Goal: Obtain resource: Download file/media

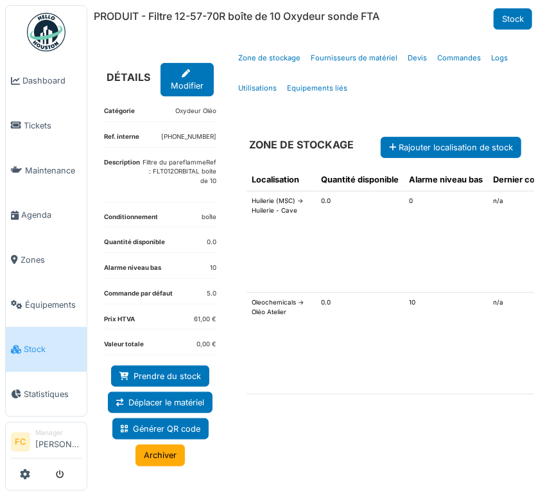
click at [33, 329] on link "Stock" at bounding box center [46, 349] width 81 height 45
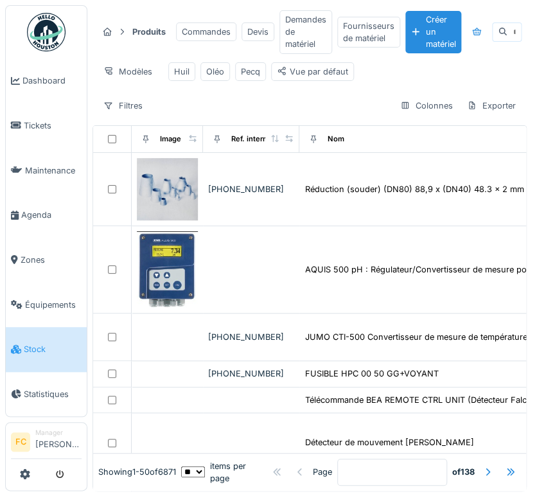
click at [500, 35] on icon at bounding box center [503, 32] width 10 height 8
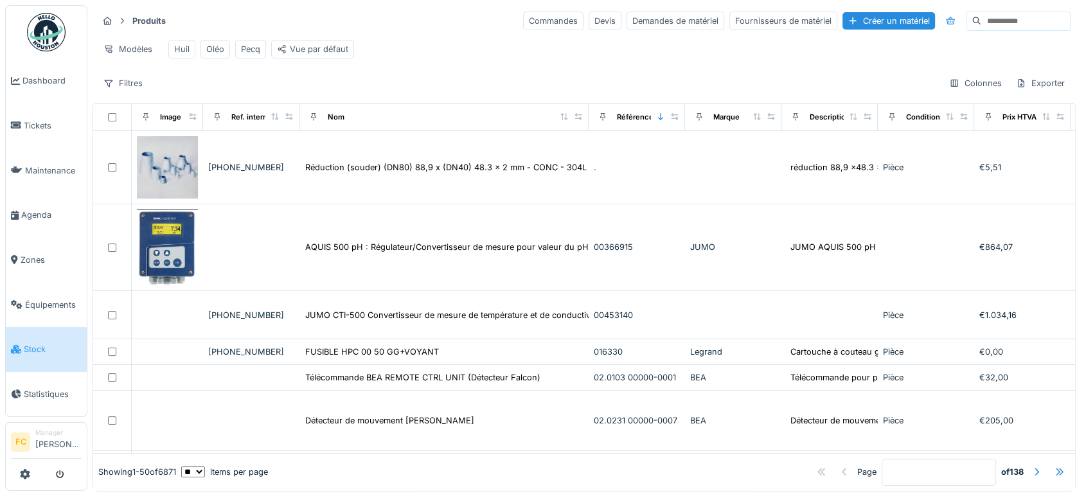
click at [536, 17] on input at bounding box center [1025, 21] width 89 height 18
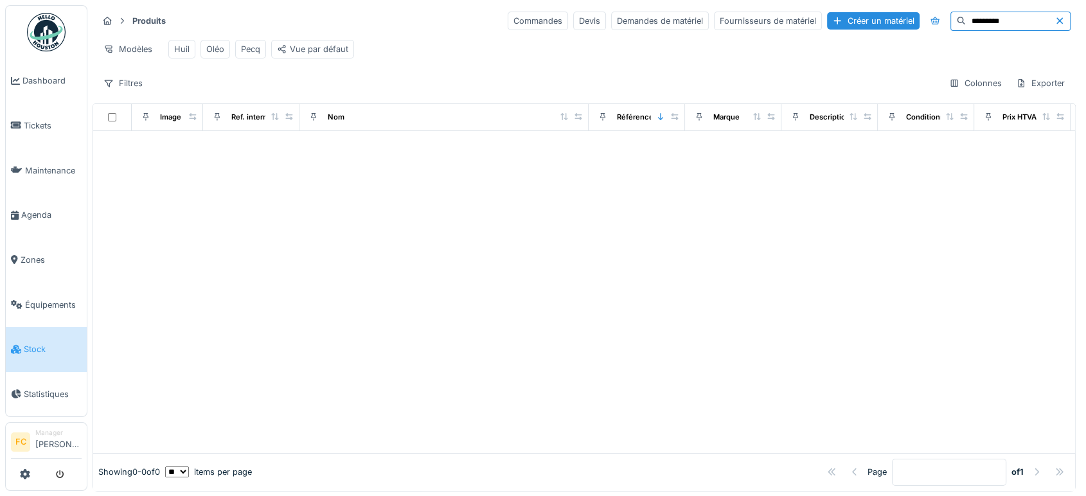
click at [536, 17] on input "*********" at bounding box center [1010, 21] width 89 height 18
type input "********"
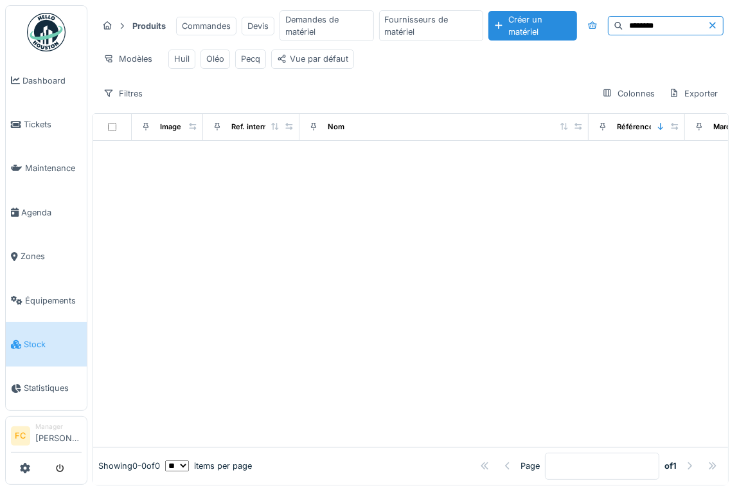
drag, startPoint x: 646, startPoint y: 32, endPoint x: 619, endPoint y: 35, distance: 27.7
click at [536, 35] on div "********" at bounding box center [666, 25] width 116 height 19
click at [28, 294] on span "Équipements" at bounding box center [53, 300] width 57 height 12
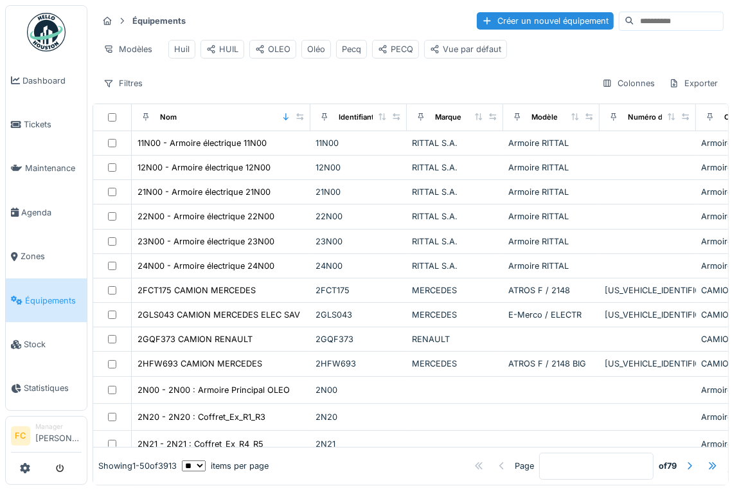
click at [642, 16] on input at bounding box center [678, 21] width 89 height 18
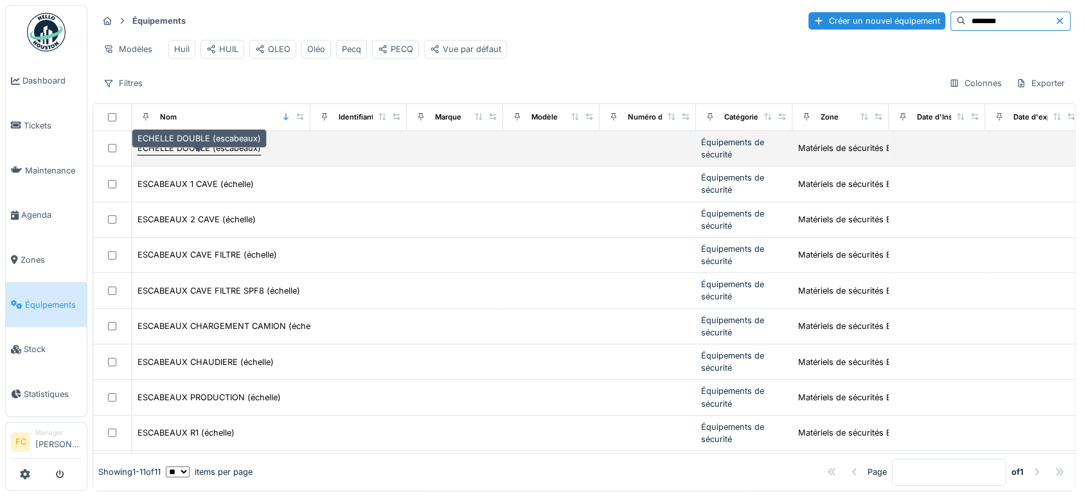
type input "********"
drag, startPoint x: 207, startPoint y: 151, endPoint x: 144, endPoint y: 161, distance: 63.8
click at [144, 154] on div "ECHELLE DOUBLE (escabeaux)" at bounding box center [198, 148] width 123 height 12
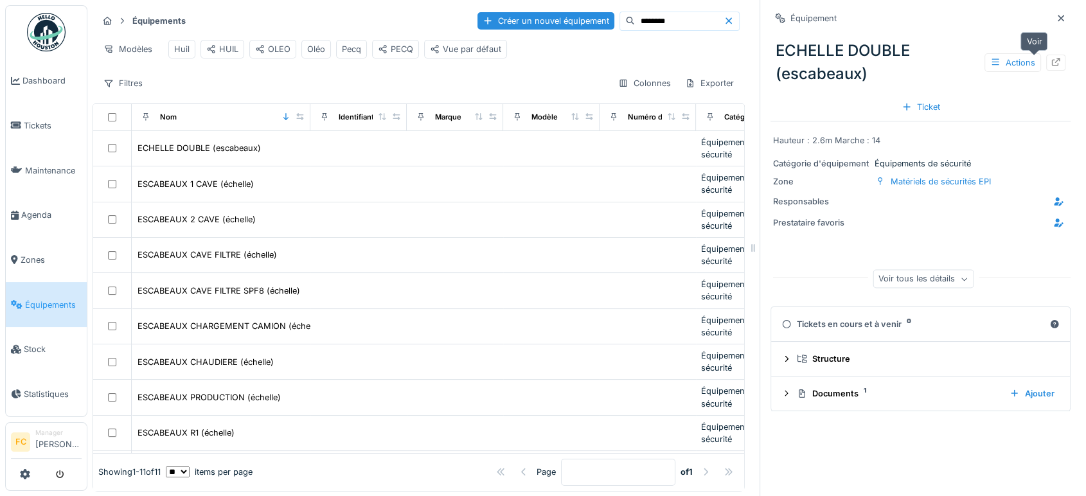
click at [738, 64] on icon at bounding box center [1055, 62] width 10 height 8
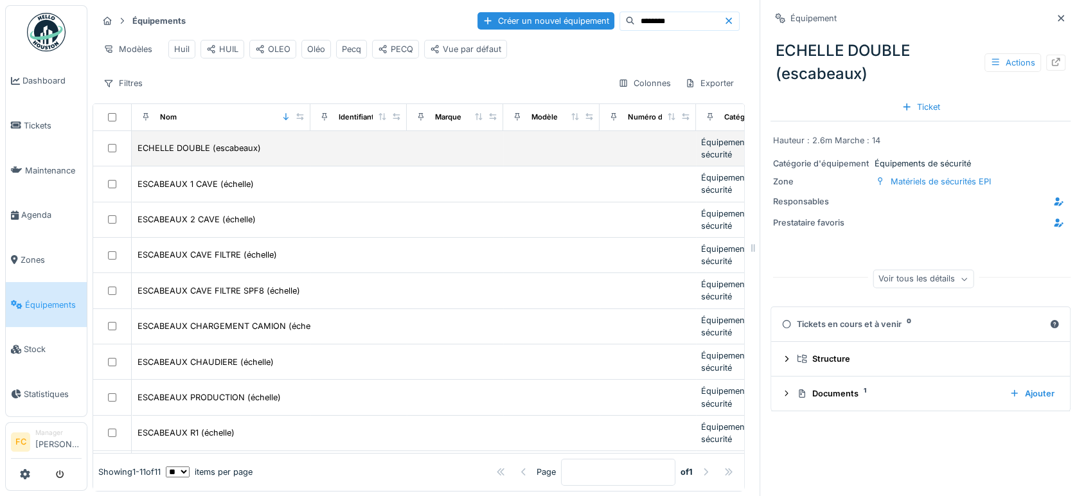
click at [116, 152] on div at bounding box center [112, 148] width 28 height 8
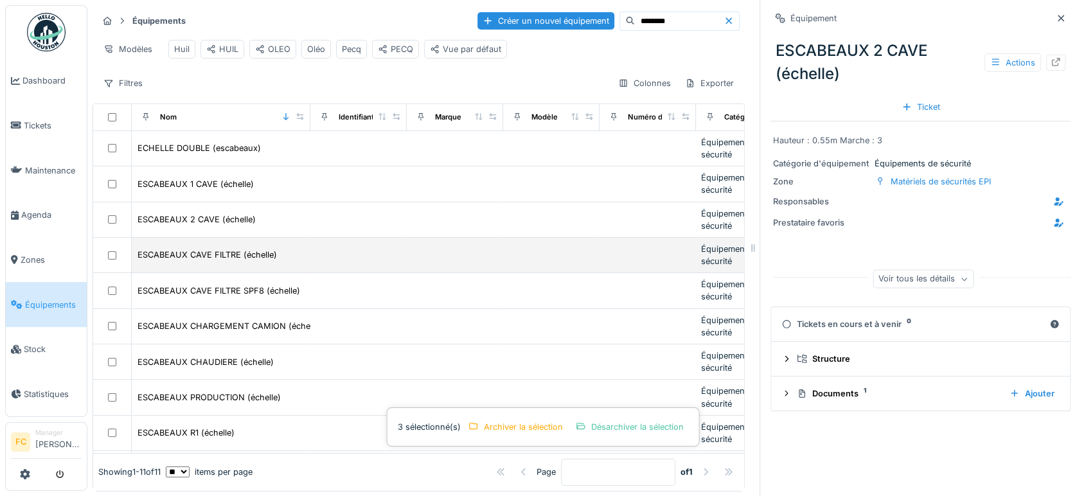
click at [112, 271] on td at bounding box center [112, 255] width 39 height 35
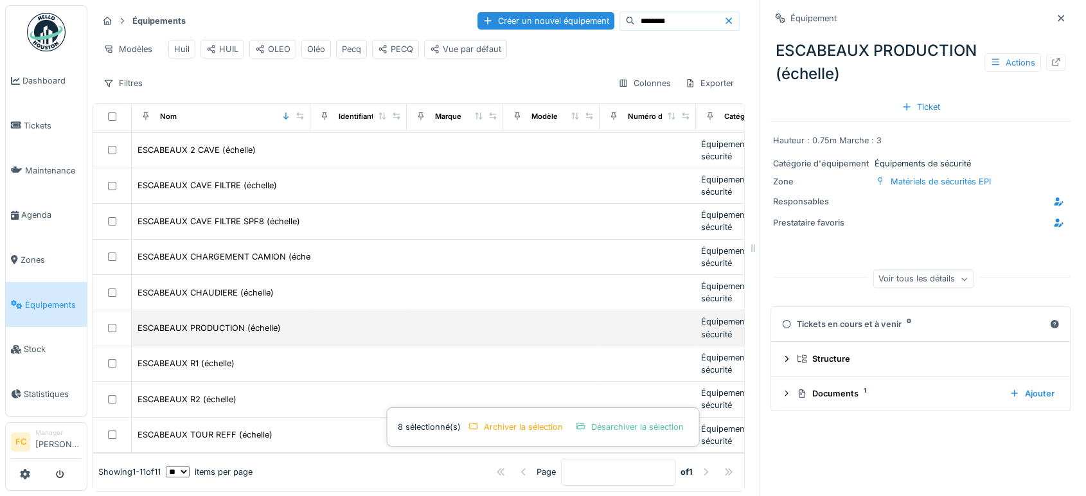
scroll to position [11, 0]
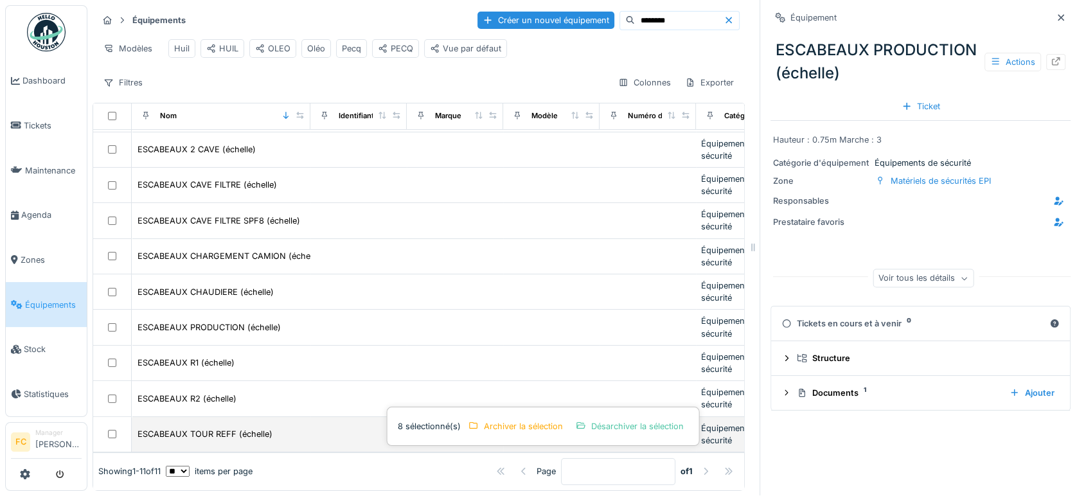
drag, startPoint x: 113, startPoint y: 402, endPoint x: 113, endPoint y: 409, distance: 7.1
click at [113, 417] on td at bounding box center [112, 434] width 39 height 35
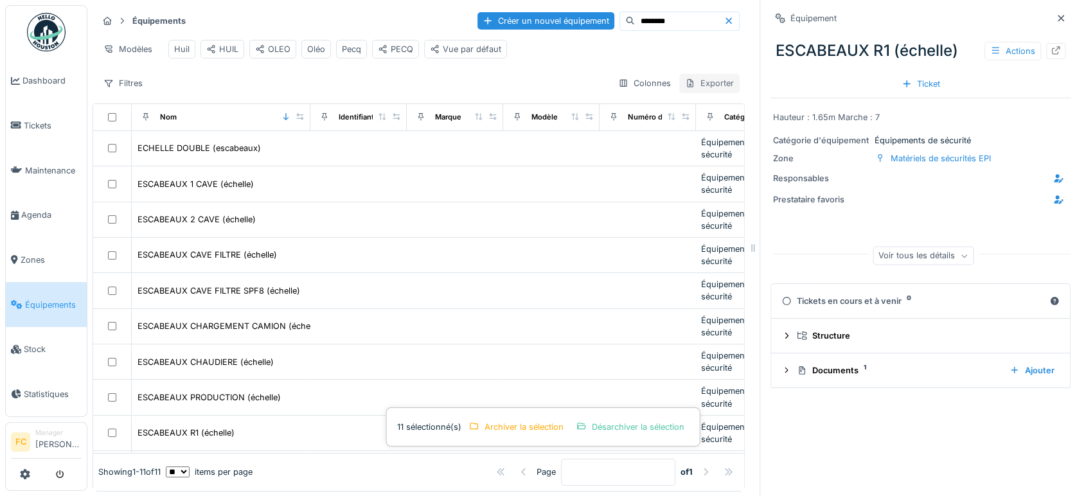
click at [679, 93] on div "Exporter" at bounding box center [709, 83] width 60 height 19
click at [693, 129] on div "Export des codes QR" at bounding box center [716, 122] width 110 height 19
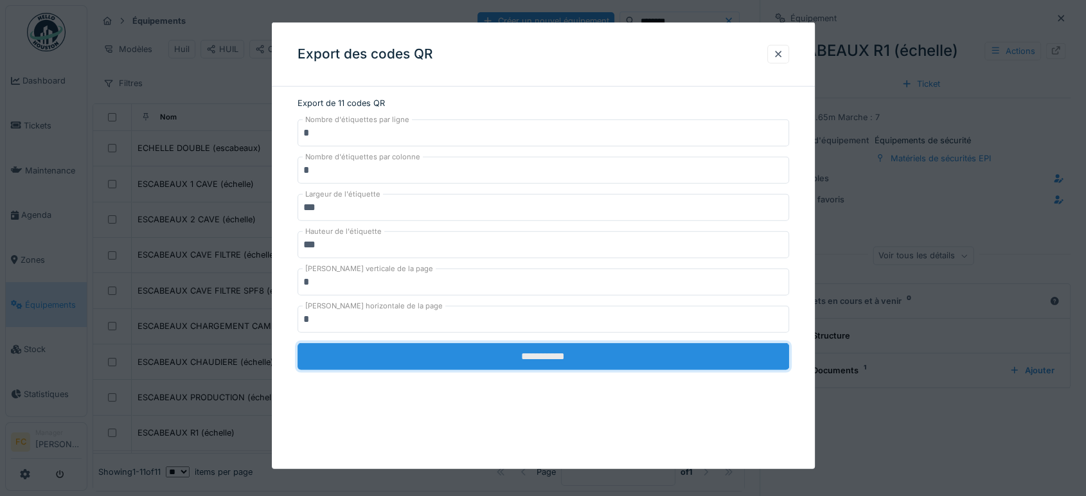
click at [565, 358] on input "**********" at bounding box center [542, 356] width 491 height 27
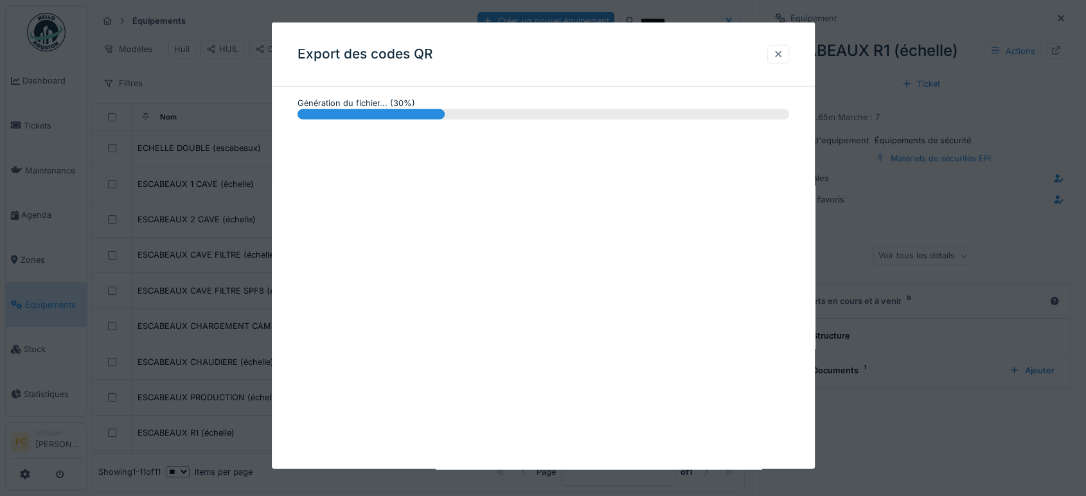
click at [738, 55] on div at bounding box center [778, 54] width 10 height 12
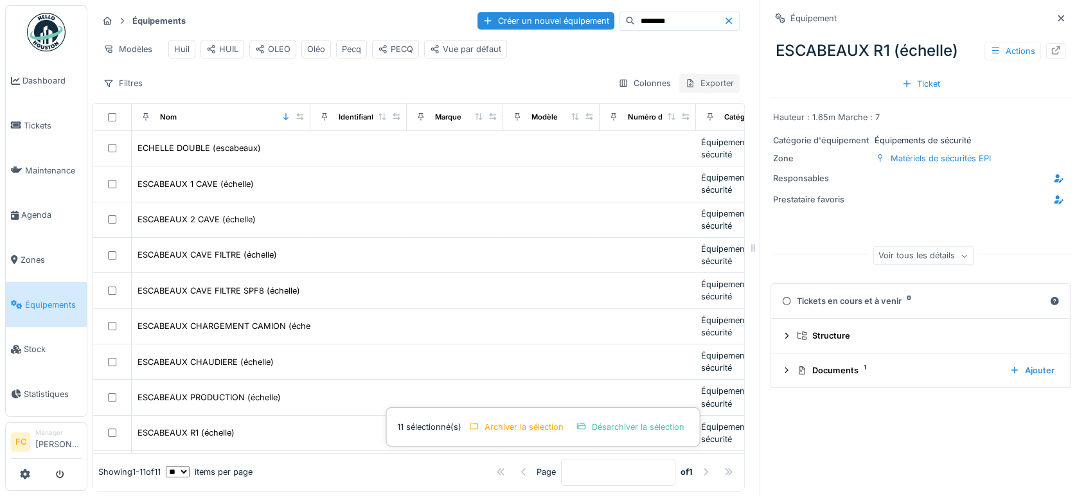
click at [679, 91] on div "Exporter" at bounding box center [709, 83] width 60 height 19
click at [693, 138] on div "Export Excel" at bounding box center [716, 141] width 110 height 19
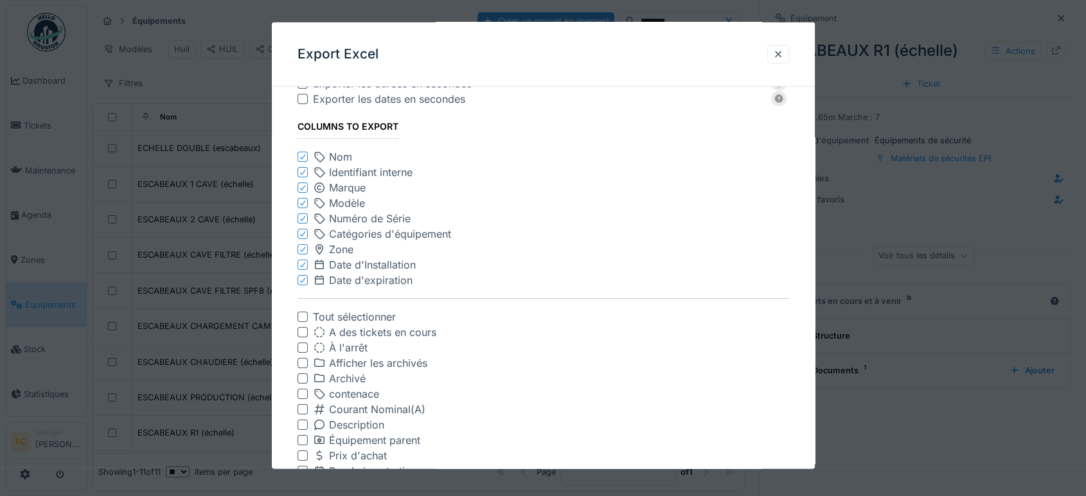
scroll to position [51, 0]
click at [301, 167] on icon at bounding box center [303, 170] width 8 height 6
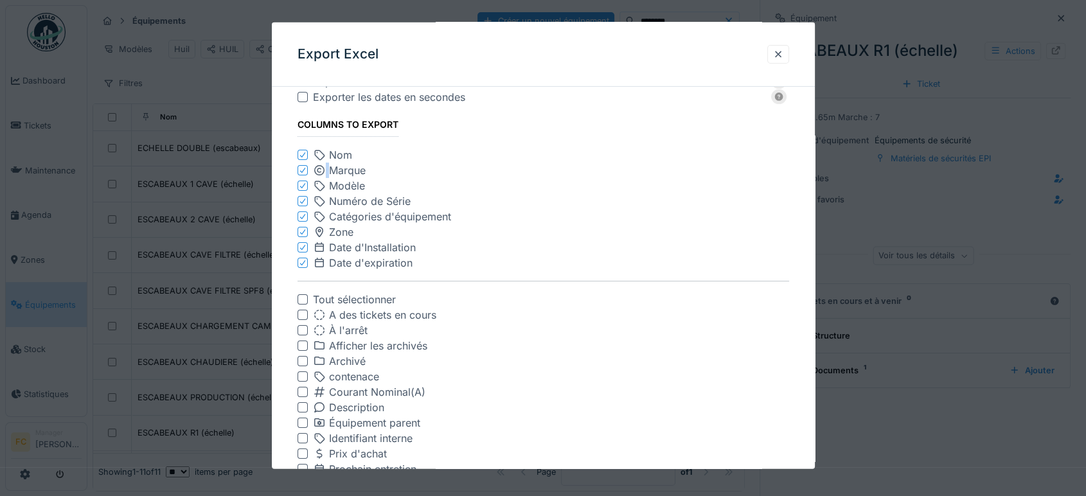
click at [301, 167] on icon at bounding box center [303, 170] width 8 height 6
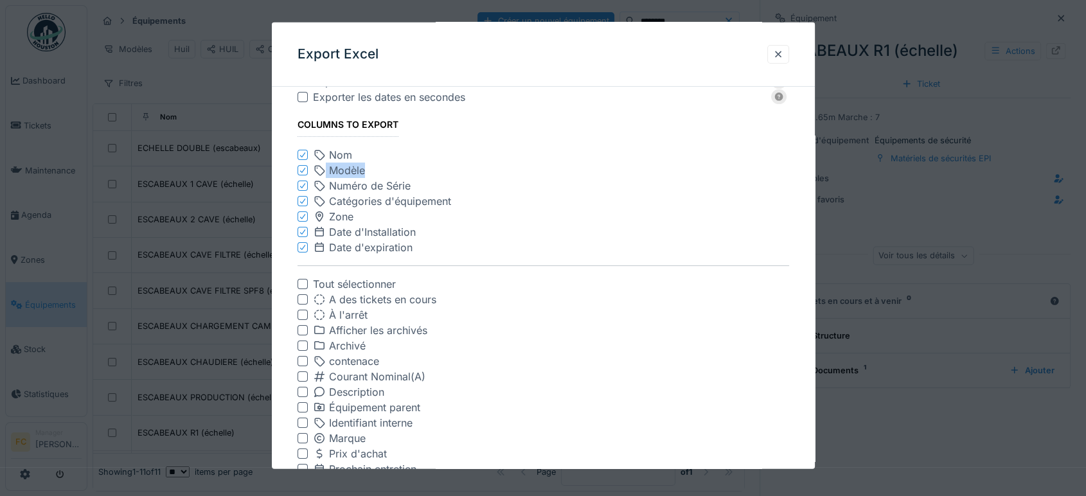
click at [301, 167] on icon at bounding box center [303, 170] width 8 height 6
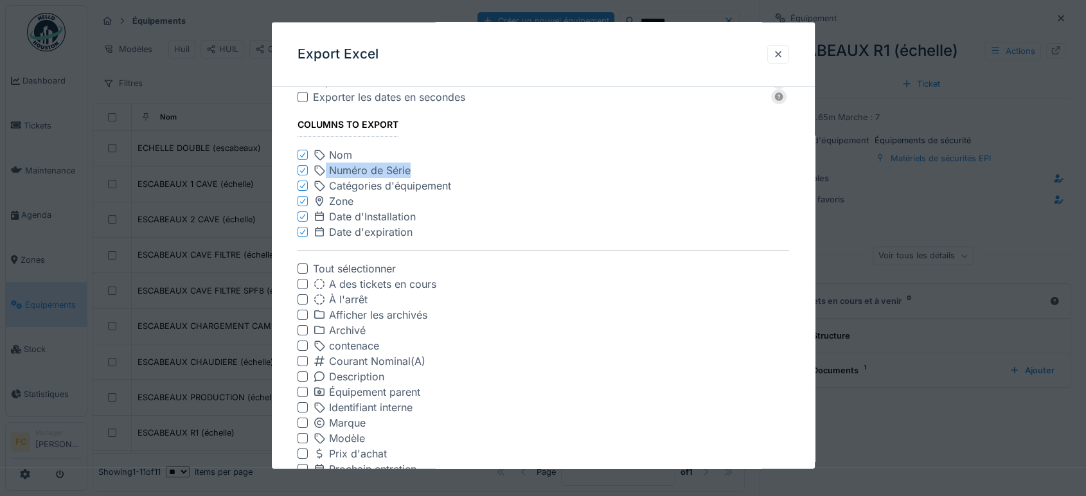
click at [301, 167] on icon at bounding box center [303, 170] width 8 height 6
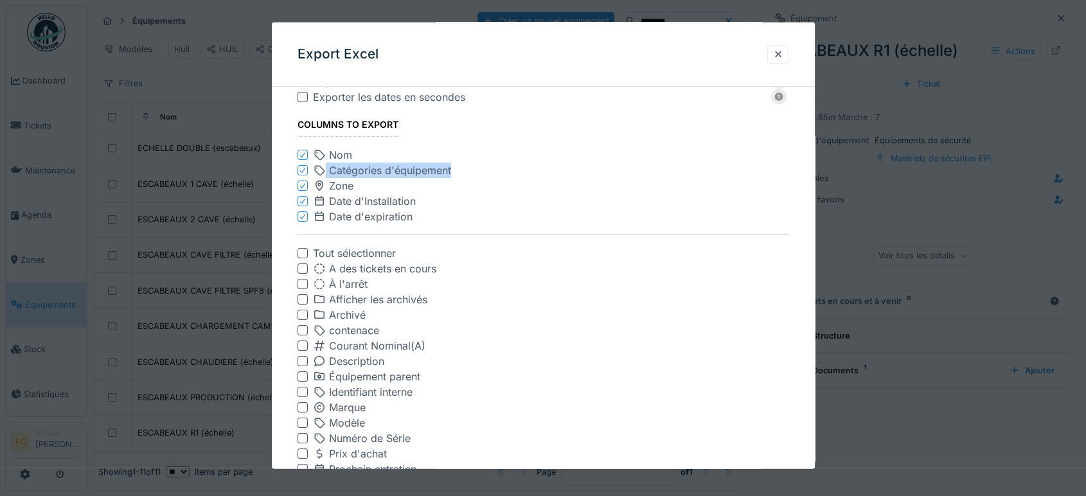
click at [301, 167] on icon at bounding box center [303, 170] width 8 height 6
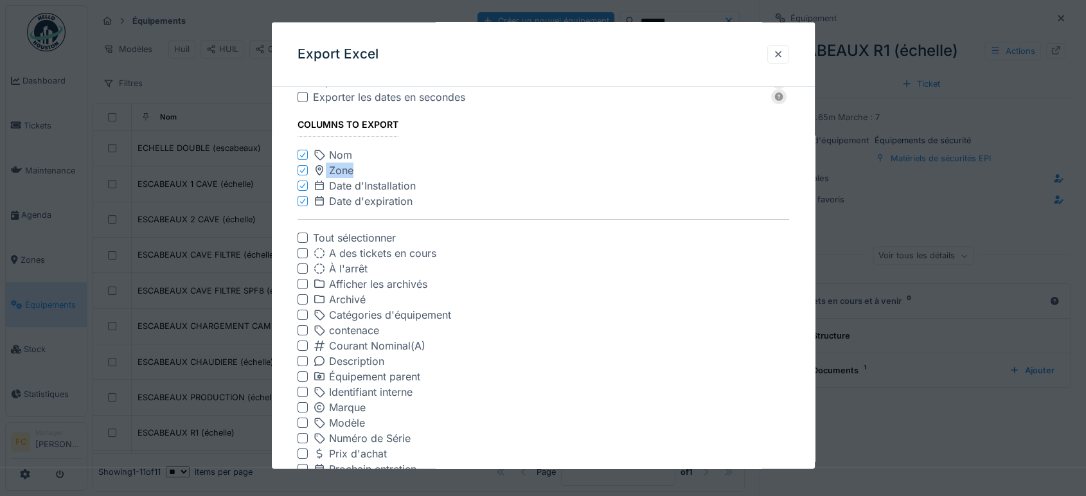
click at [301, 167] on icon at bounding box center [303, 170] width 8 height 6
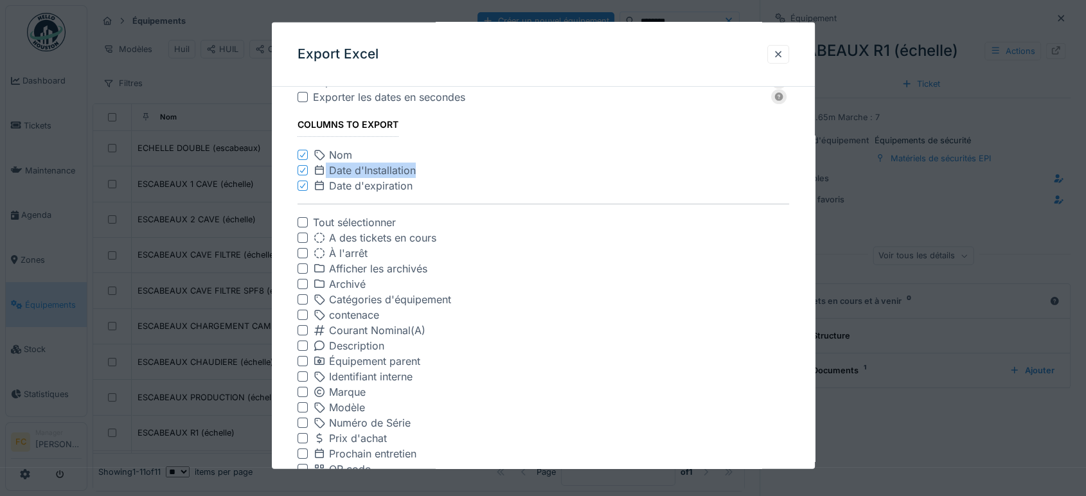
click at [301, 167] on icon at bounding box center [303, 170] width 8 height 6
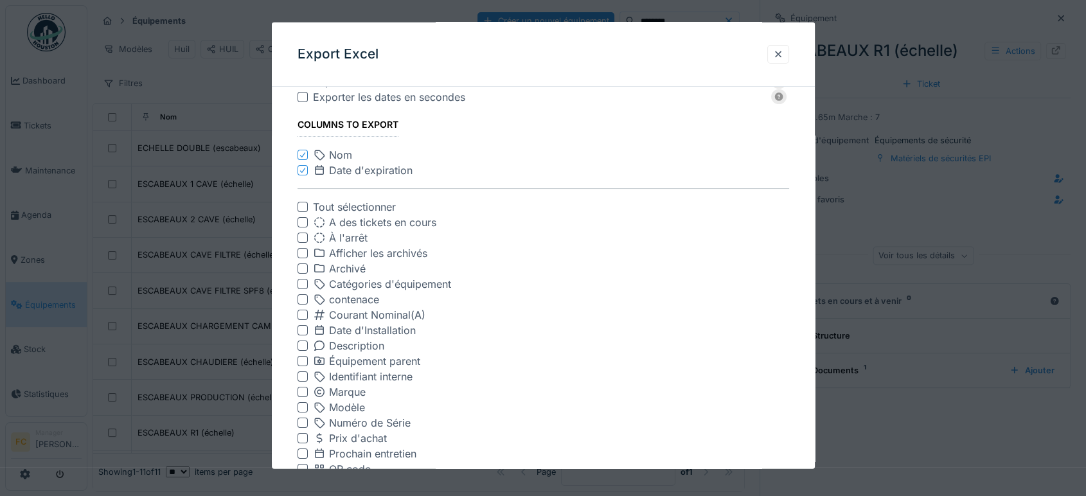
click at [301, 167] on icon at bounding box center [303, 170] width 8 height 6
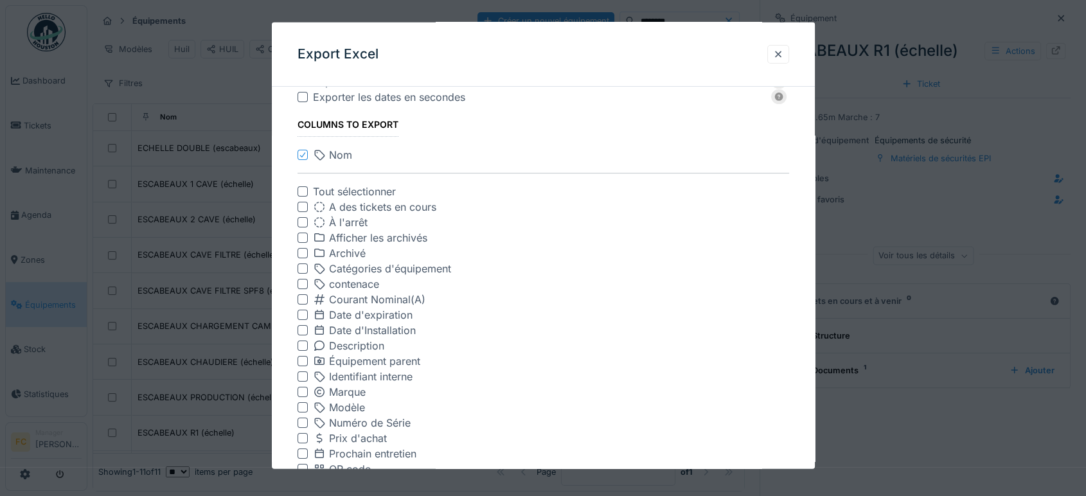
scroll to position [193, 0]
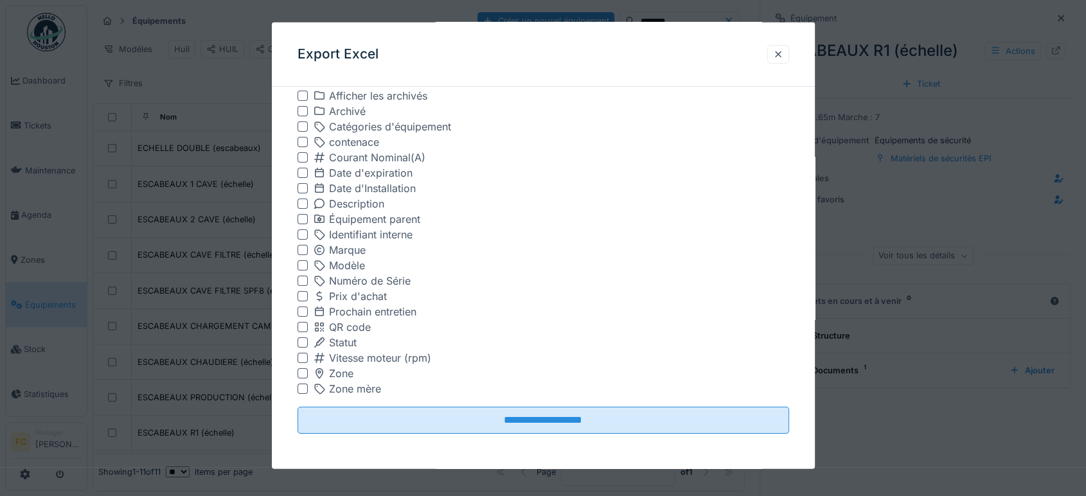
click at [303, 330] on div at bounding box center [302, 327] width 10 height 10
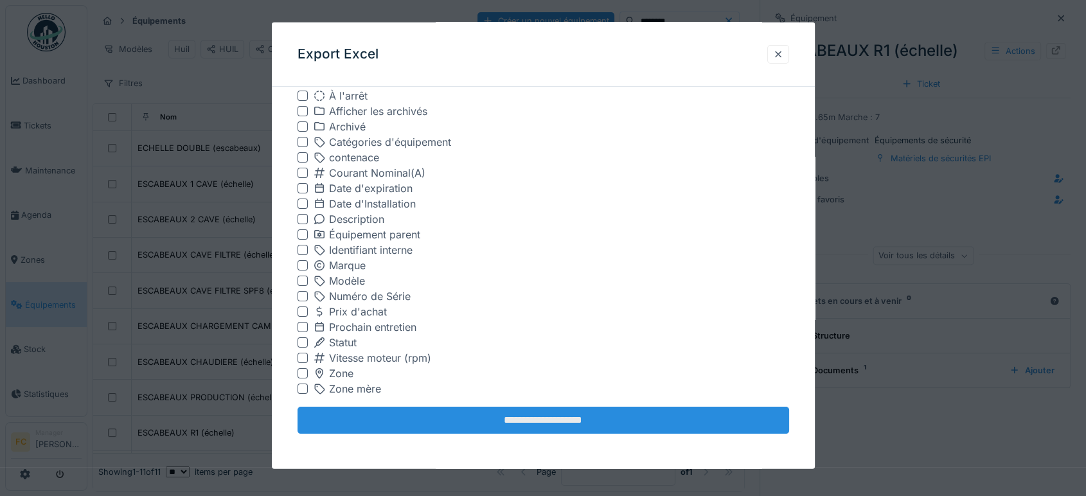
click at [417, 416] on input "**********" at bounding box center [542, 420] width 491 height 27
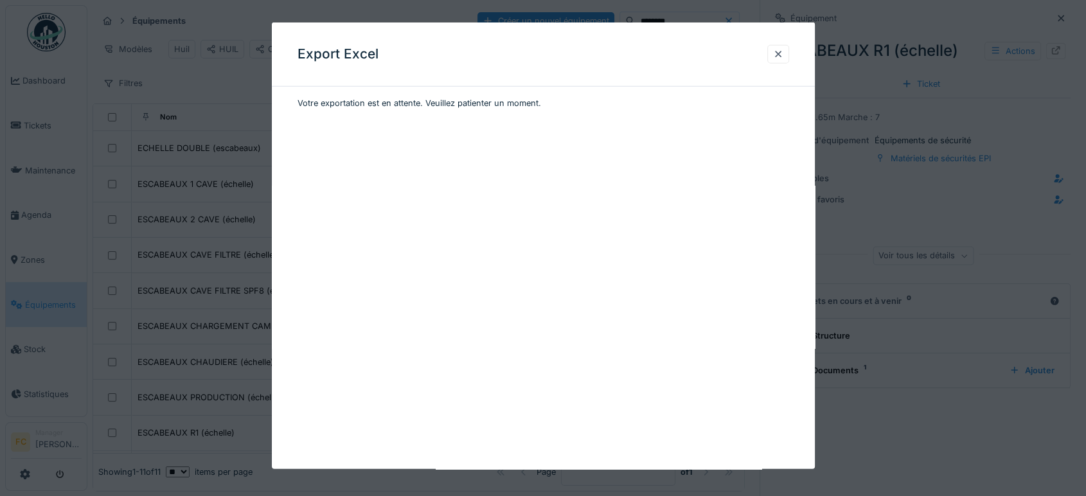
scroll to position [0, 0]
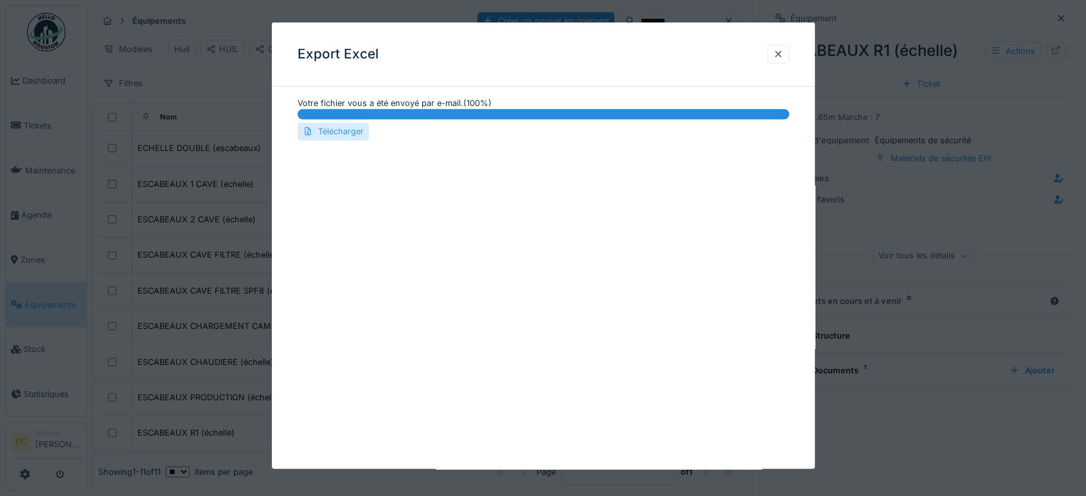
click at [351, 132] on div "Télécharger" at bounding box center [332, 131] width 71 height 17
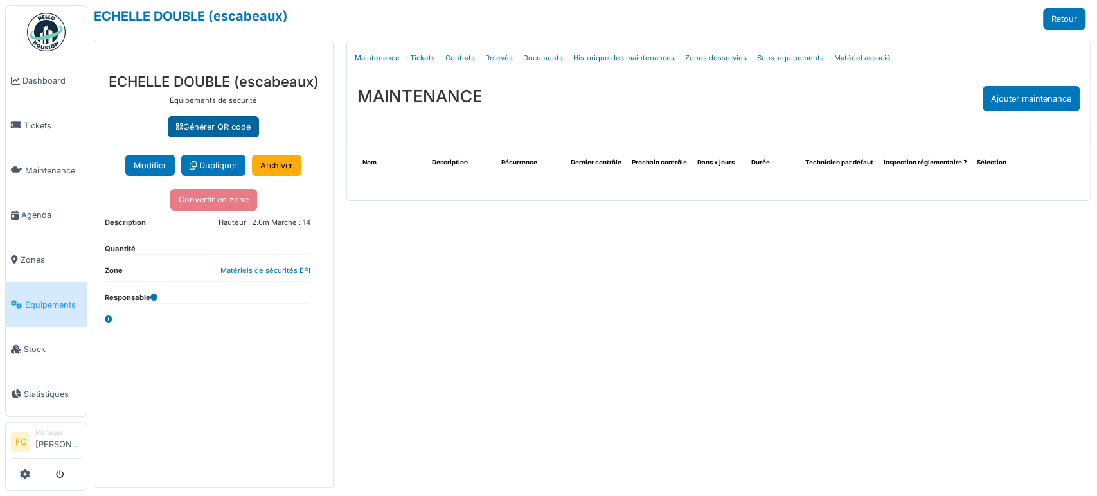
click at [226, 134] on link "Générer QR code" at bounding box center [213, 126] width 91 height 21
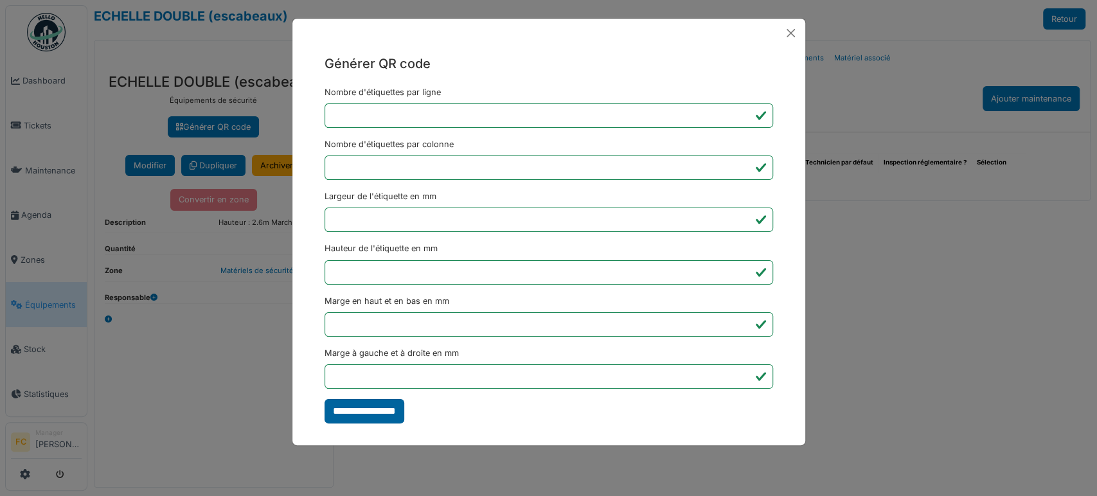
click at [375, 407] on input "**********" at bounding box center [364, 411] width 80 height 24
type input "*******"
click at [789, 37] on button "Close" at bounding box center [790, 33] width 19 height 19
